Goal: Information Seeking & Learning: Learn about a topic

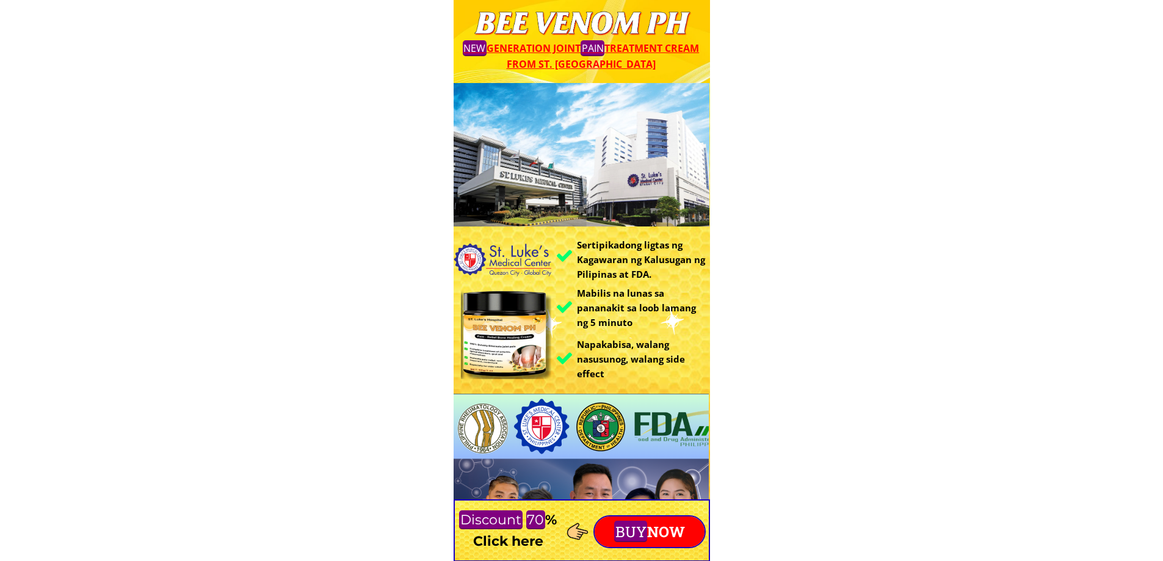
scroll to position [122, 0]
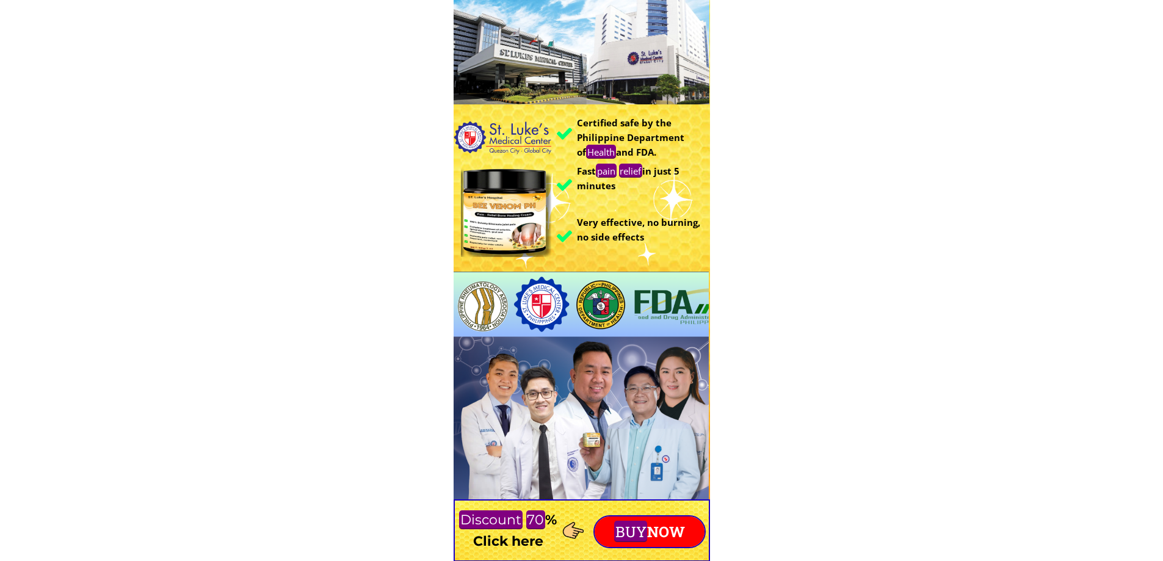
drag, startPoint x: 516, startPoint y: 163, endPoint x: 584, endPoint y: 346, distance: 195.2
click at [585, 364] on div "Certified safe by the Philippine Department of Health and FDA. Fast pain relief…" at bounding box center [581, 238] width 256 height 554
drag, startPoint x: 583, startPoint y: 120, endPoint x: 698, endPoint y: 272, distance: 190.5
click at [698, 272] on div "Certified safe by the Philippine Department of Health and FDA. Fast pain relief…" at bounding box center [581, 238] width 256 height 554
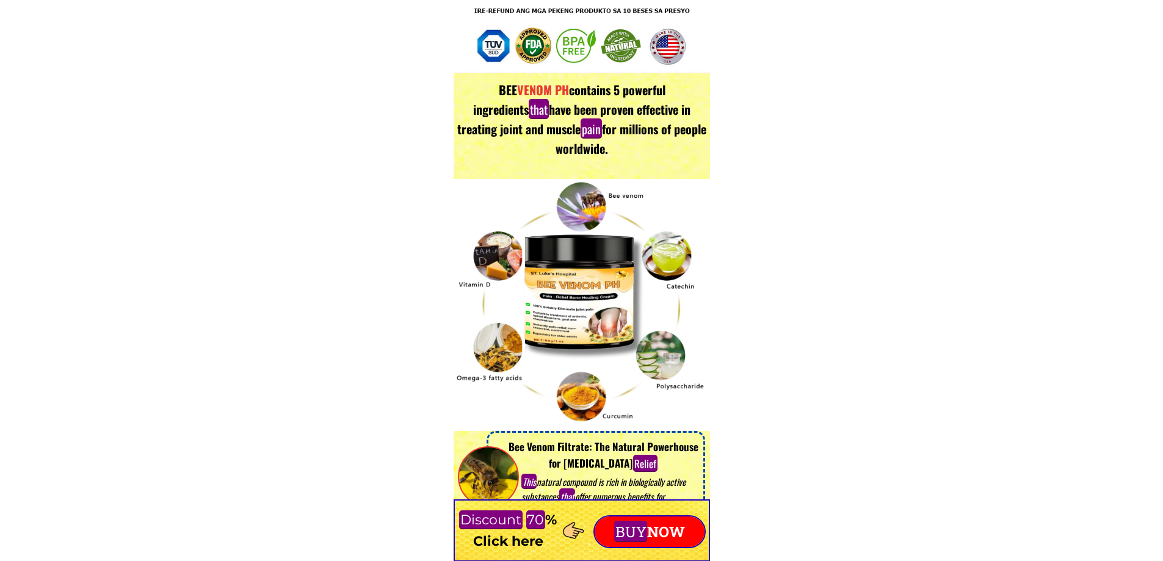
scroll to position [2441, 0]
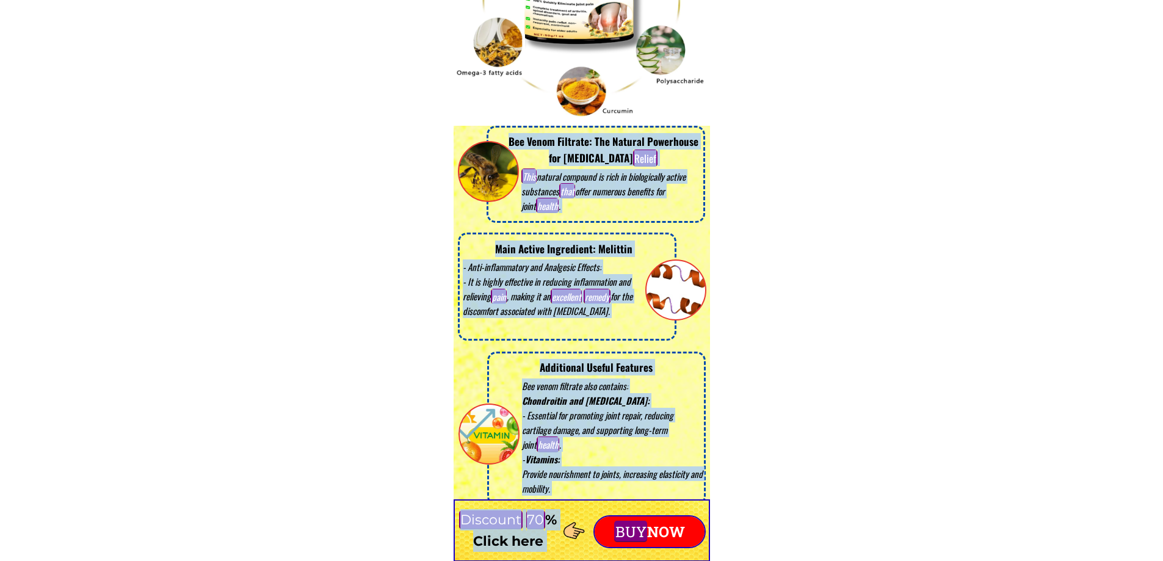
drag, startPoint x: 480, startPoint y: 133, endPoint x: 599, endPoint y: 538, distance: 421.8
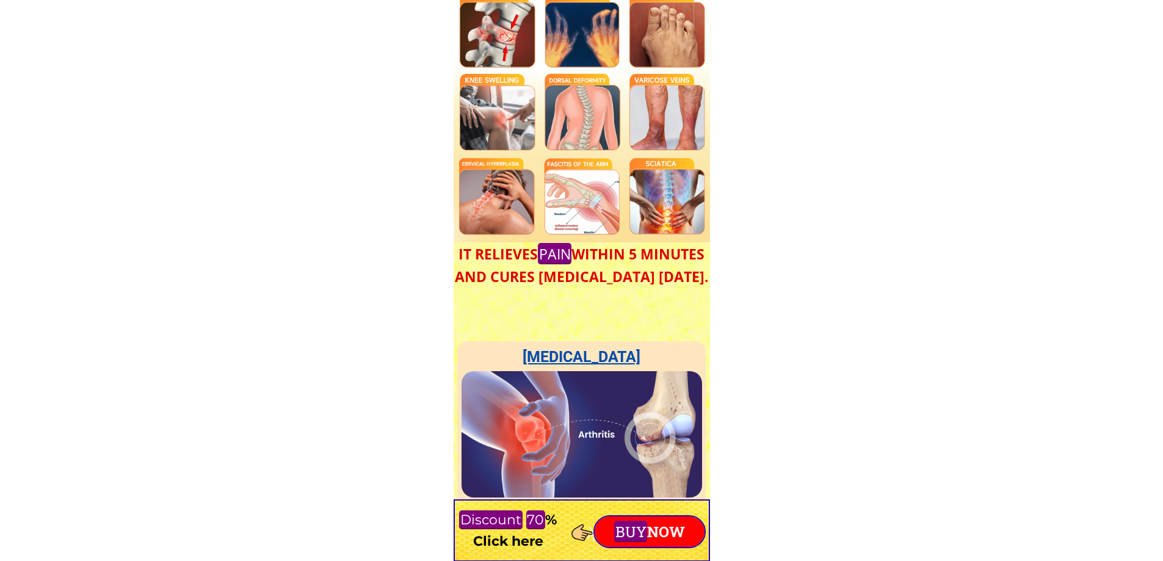
scroll to position [3174, 0]
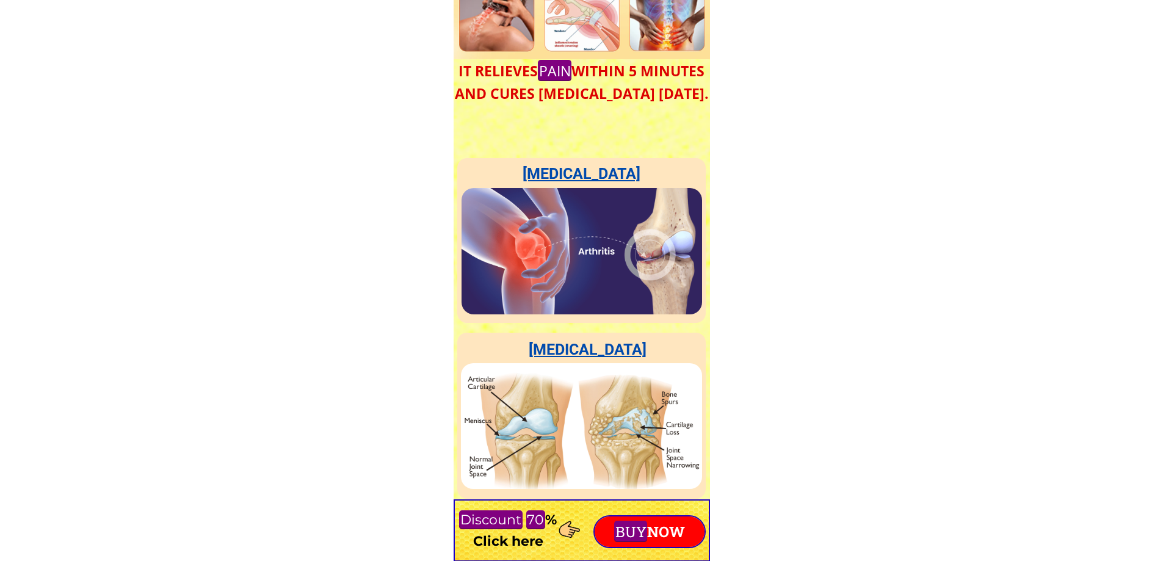
click at [640, 532] on font "BUY" at bounding box center [630, 532] width 31 height 20
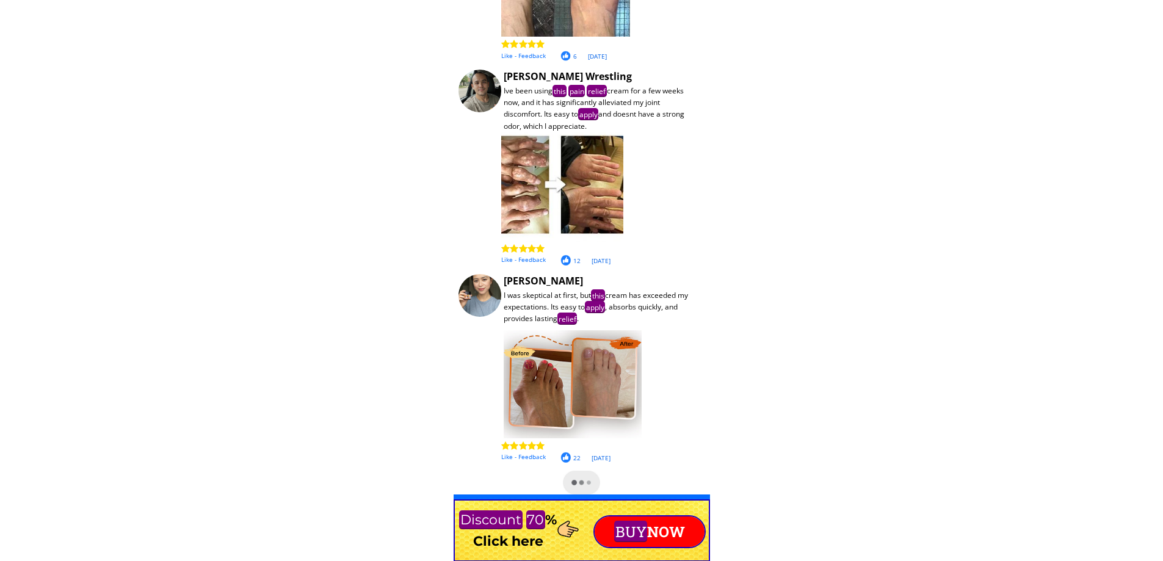
scroll to position [10370, 0]
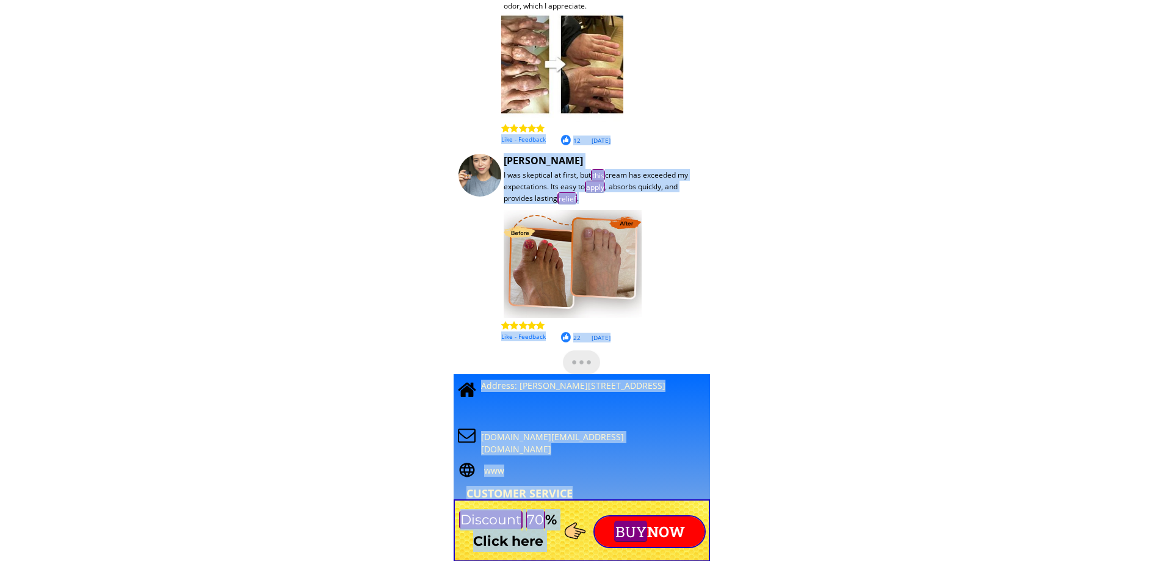
drag, startPoint x: 523, startPoint y: 131, endPoint x: 676, endPoint y: 505, distance: 404.6
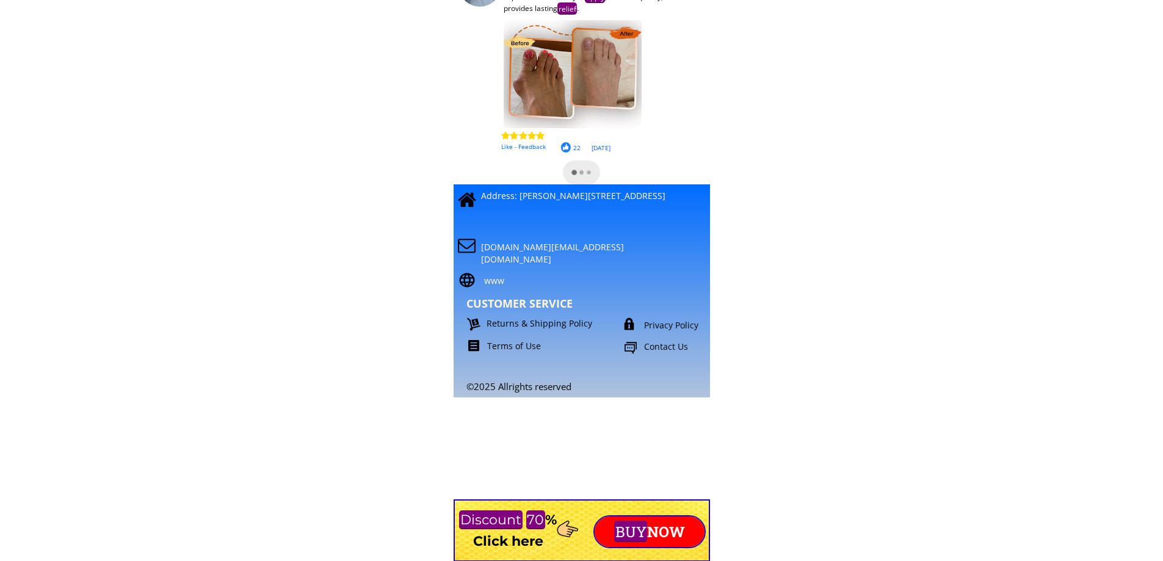
scroll to position [10542, 0]
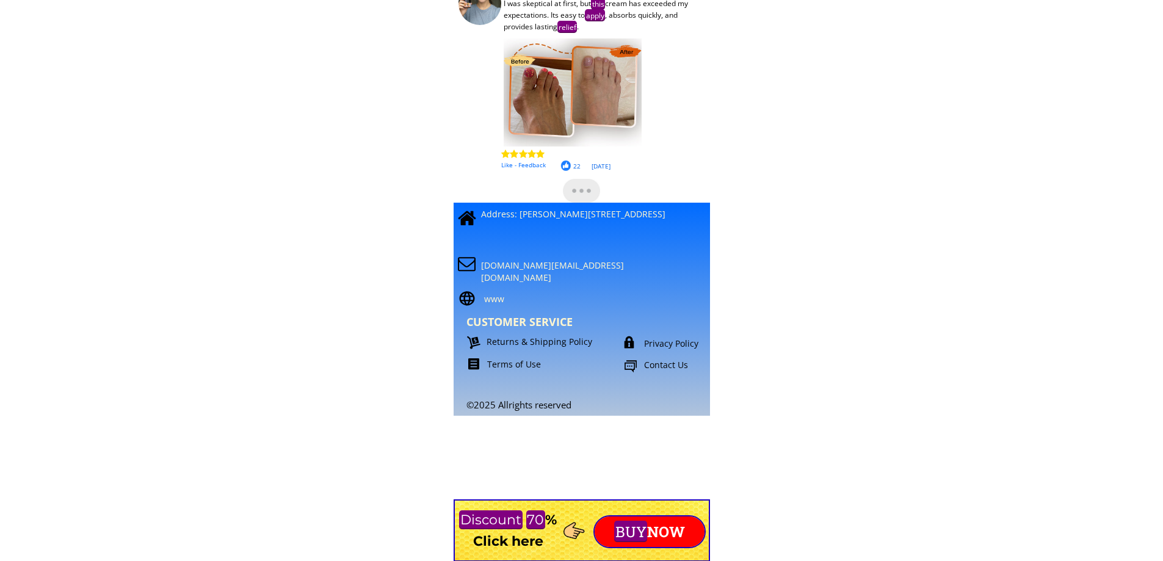
click at [676, 366] on p "Contact Us" at bounding box center [689, 365] width 90 height 12
click at [656, 363] on p "Contact Us" at bounding box center [689, 365] width 90 height 12
click at [659, 367] on p "Contact Us" at bounding box center [689, 365] width 90 height 12
drag, startPoint x: 478, startPoint y: 359, endPoint x: 493, endPoint y: 364, distance: 16.0
click at [482, 362] on div "Terms of Use" at bounding box center [542, 364] width 148 height 12
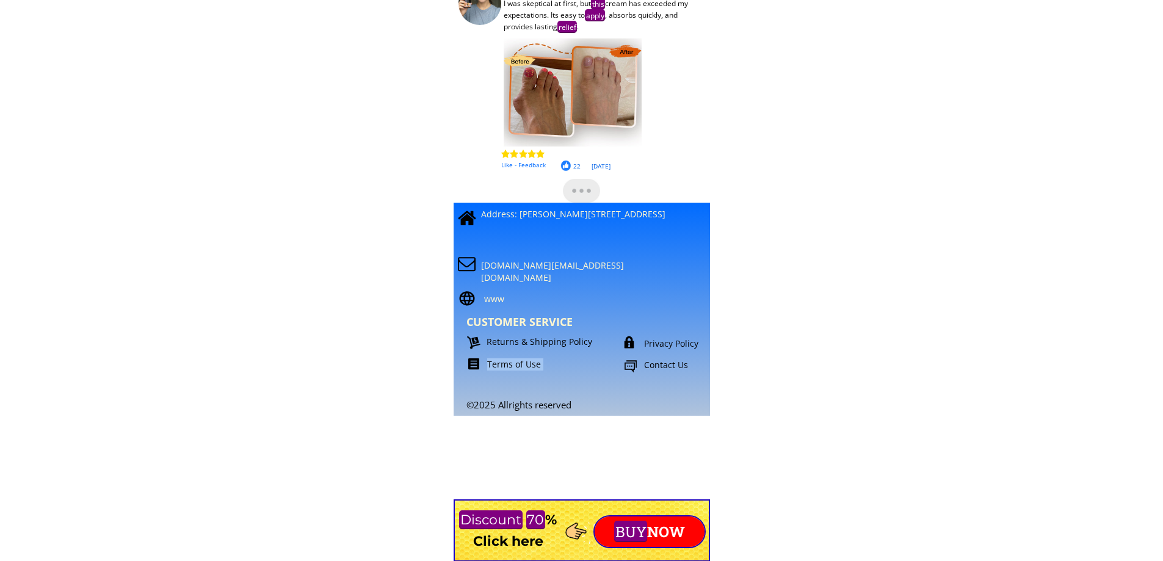
click at [493, 364] on p "Terms of Use" at bounding box center [551, 364] width 129 height 12
click at [665, 339] on p "Privacy Policy" at bounding box center [687, 344] width 86 height 12
click at [658, 342] on p "Privacy Policy" at bounding box center [687, 344] width 86 height 12
